Goal: Task Accomplishment & Management: Manage account settings

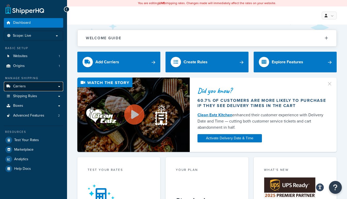
click at [32, 85] on link "Carriers" at bounding box center [33, 86] width 59 height 10
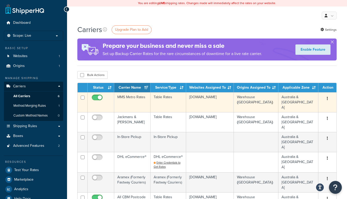
click at [121, 97] on td "MMS Metro Rates" at bounding box center [132, 102] width 36 height 20
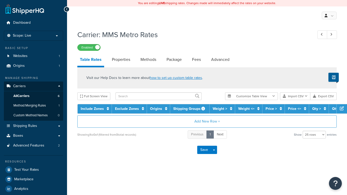
select select "25"
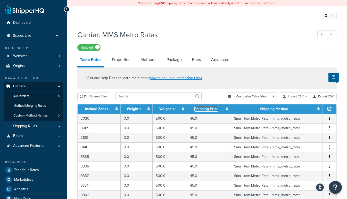
click at [210, 107] on link "Shipping Price" at bounding box center [206, 108] width 24 height 5
click at [210, 109] on link "Shipping Price" at bounding box center [206, 108] width 24 height 5
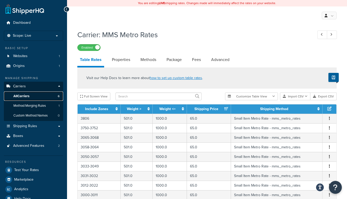
click at [30, 97] on link "All Carriers 6" at bounding box center [33, 96] width 59 height 10
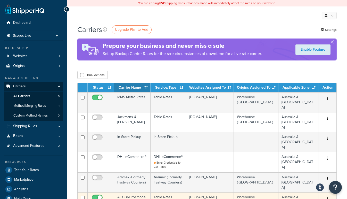
click at [131, 192] on td "All CBM Postcode Rates" at bounding box center [132, 202] width 36 height 20
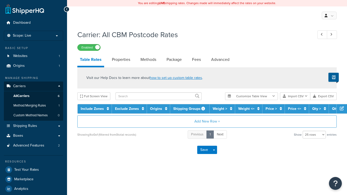
select select "25"
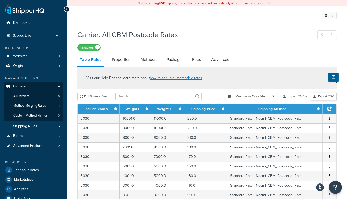
click at [316, 96] on icon "button" at bounding box center [314, 96] width 3 height 3
